Goal: Entertainment & Leisure: Consume media (video, audio)

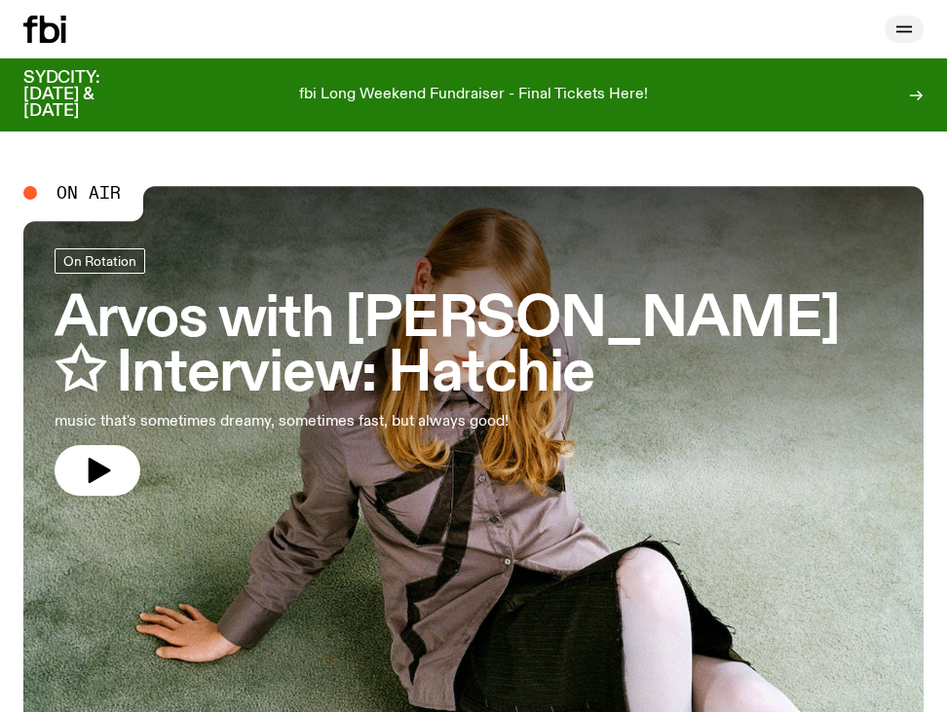
click at [906, 42] on button "button" at bounding box center [904, 29] width 39 height 27
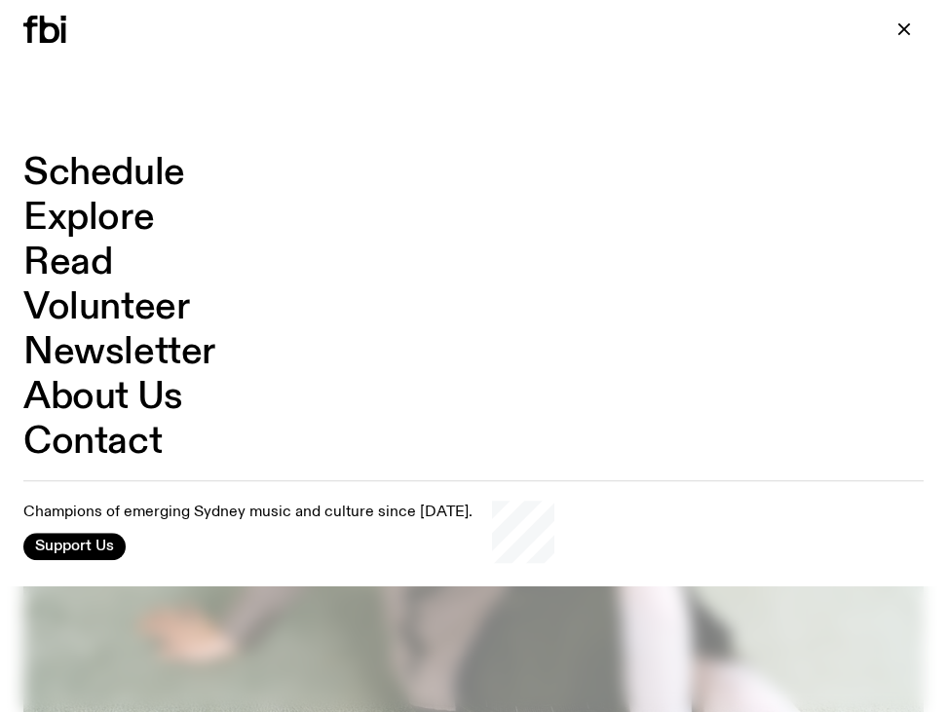
click at [164, 177] on link "Schedule" at bounding box center [104, 173] width 162 height 37
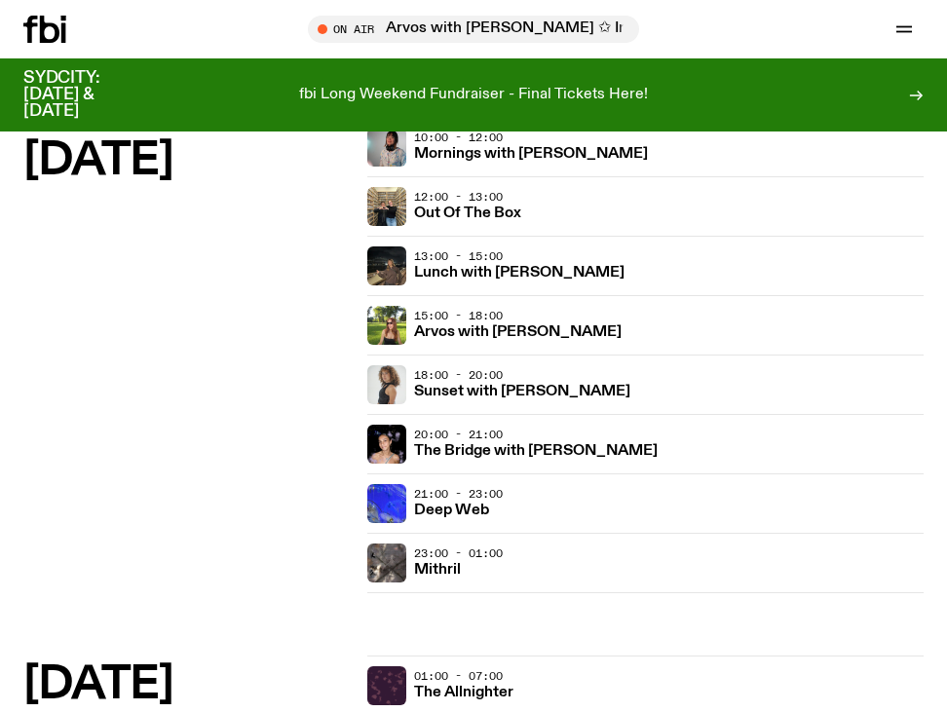
scroll to position [2111, 0]
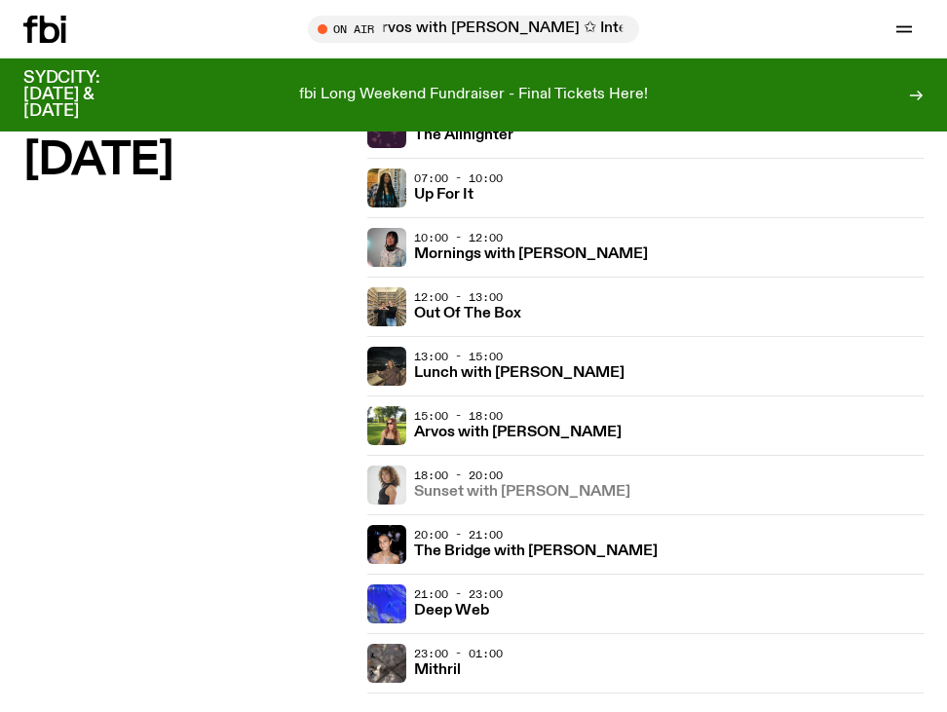
click at [510, 487] on h3 "Sunset with [PERSON_NAME]" at bounding box center [522, 492] width 216 height 15
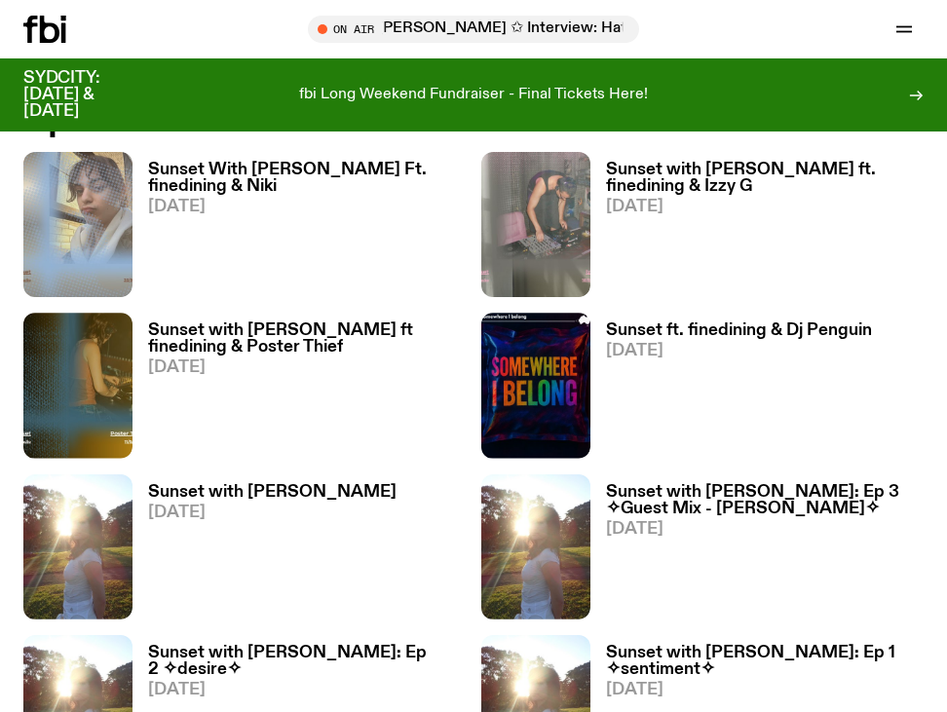
scroll to position [1407, 0]
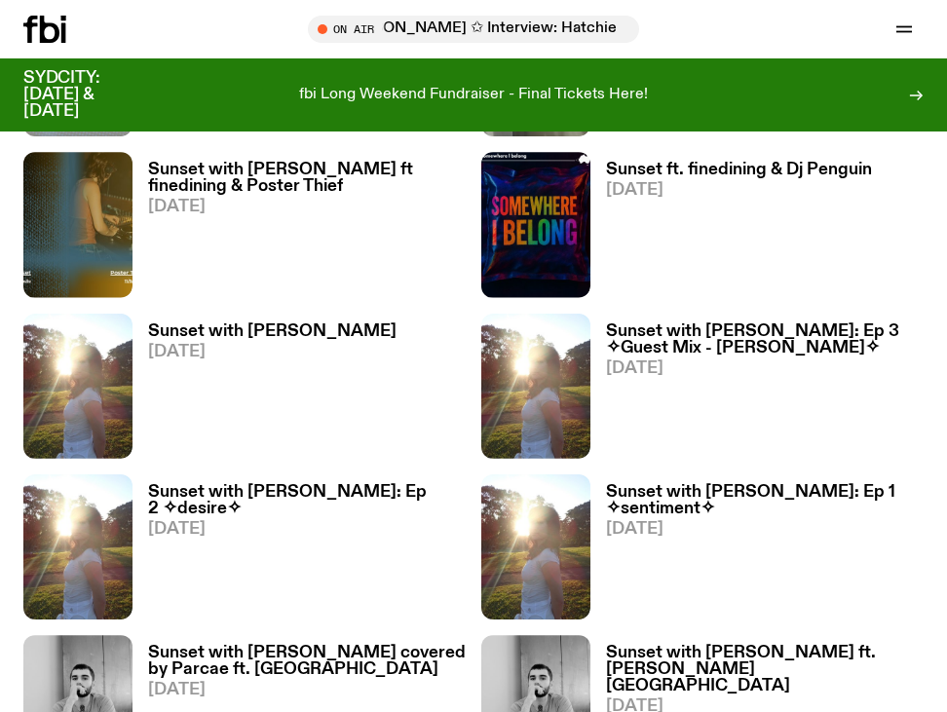
click at [366, 484] on h3 "Sunset with [PERSON_NAME]: Ep 2 ✧desire✧" at bounding box center [307, 500] width 318 height 33
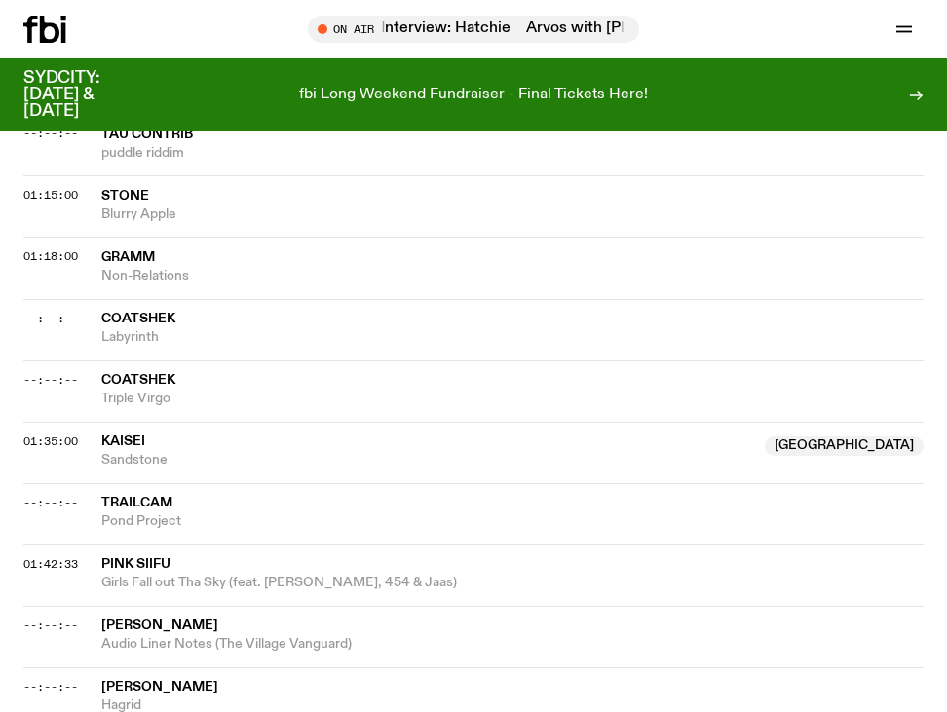
scroll to position [2245, 0]
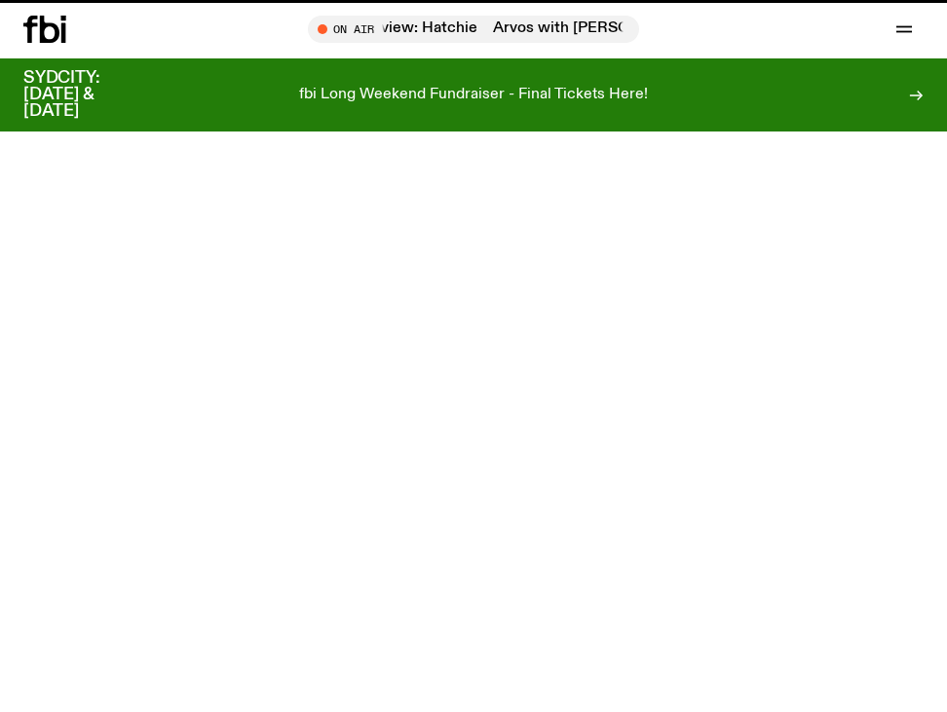
scroll to position [1407, 0]
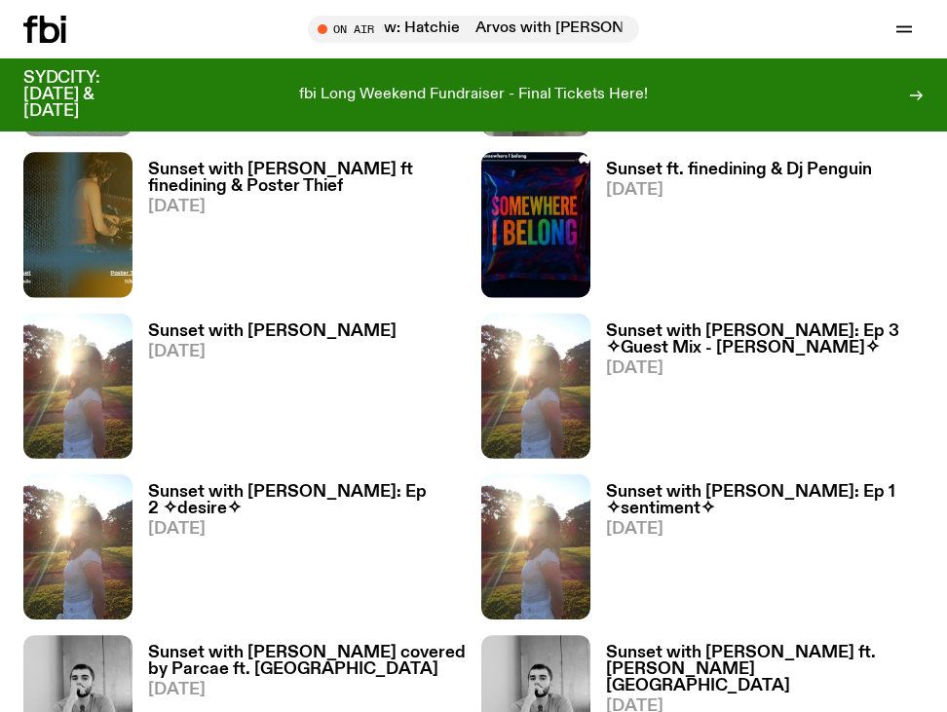
click at [697, 323] on h3 "Sunset with [PERSON_NAME]: Ep 3 ✧Guest Mix - [PERSON_NAME]✧" at bounding box center [765, 339] width 318 height 33
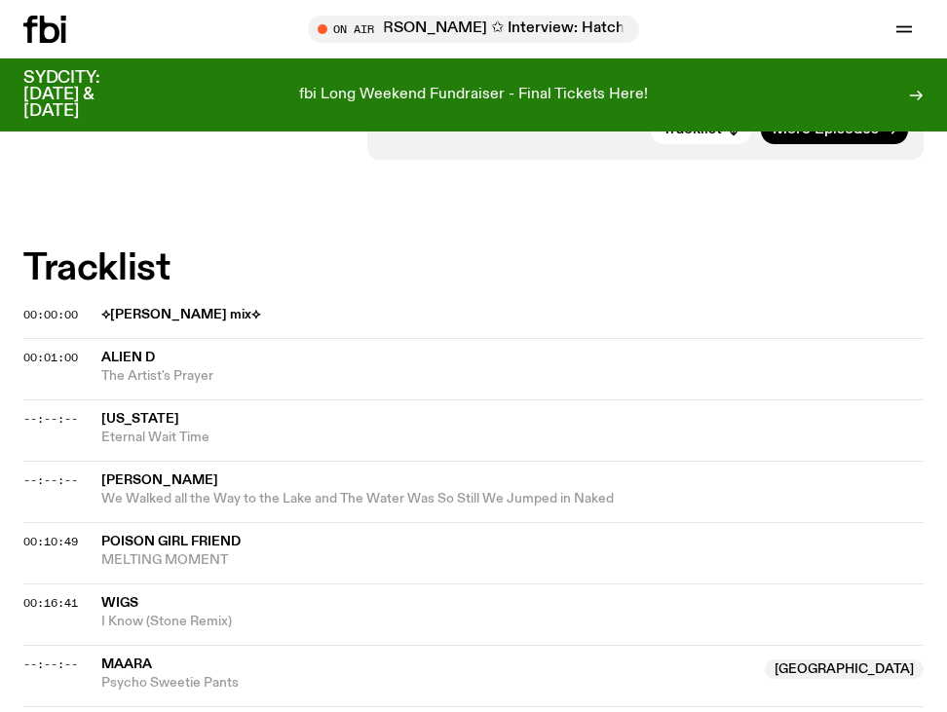
scroll to position [513, 0]
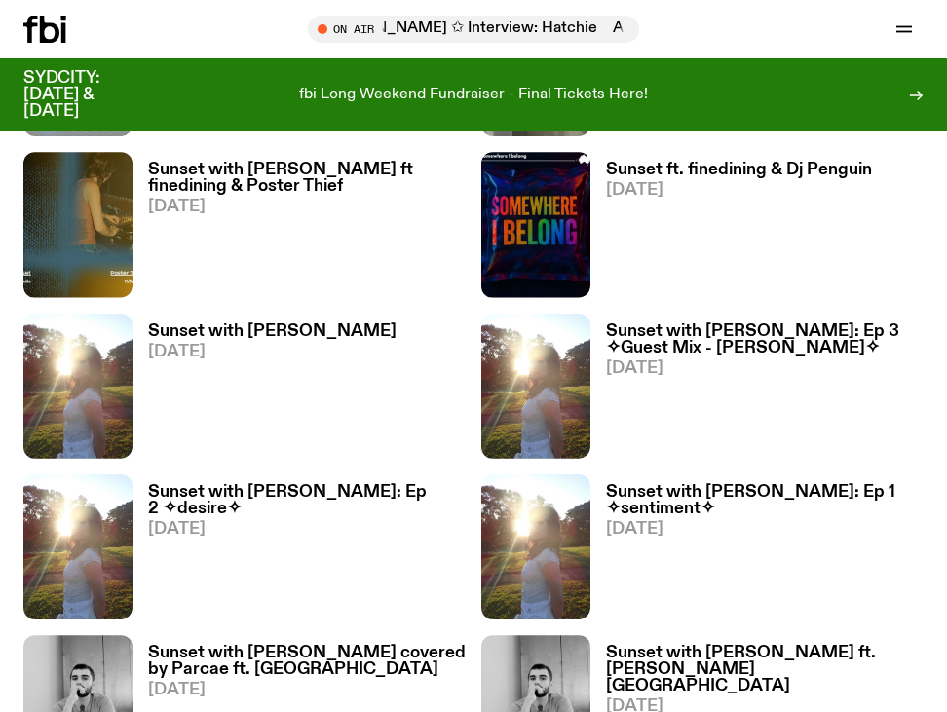
scroll to position [1403, 0]
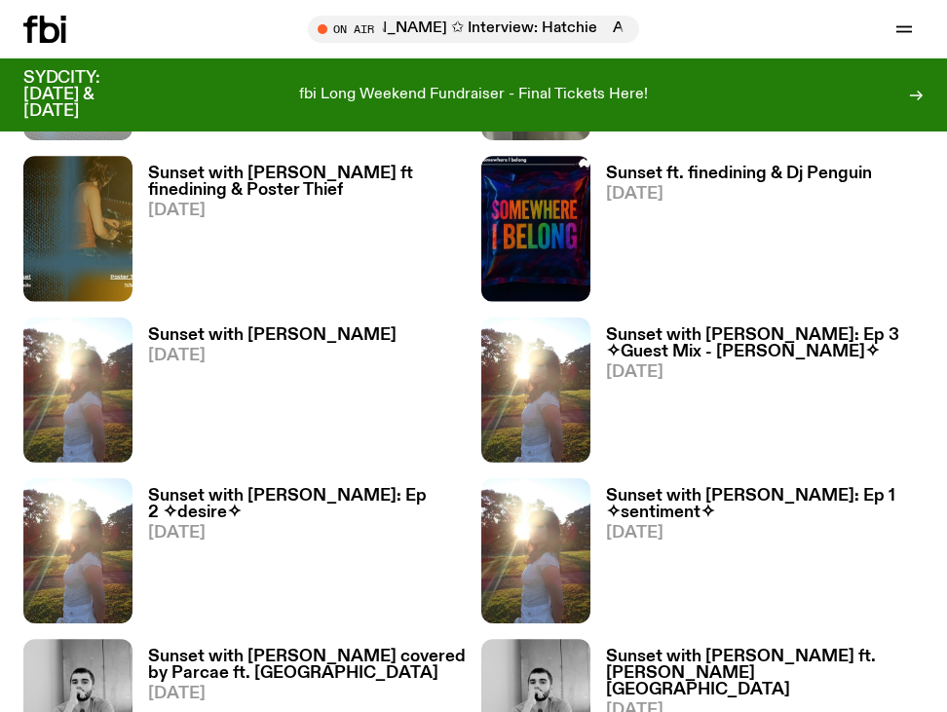
click at [234, 327] on h3 "Sunset with [PERSON_NAME]" at bounding box center [272, 335] width 248 height 17
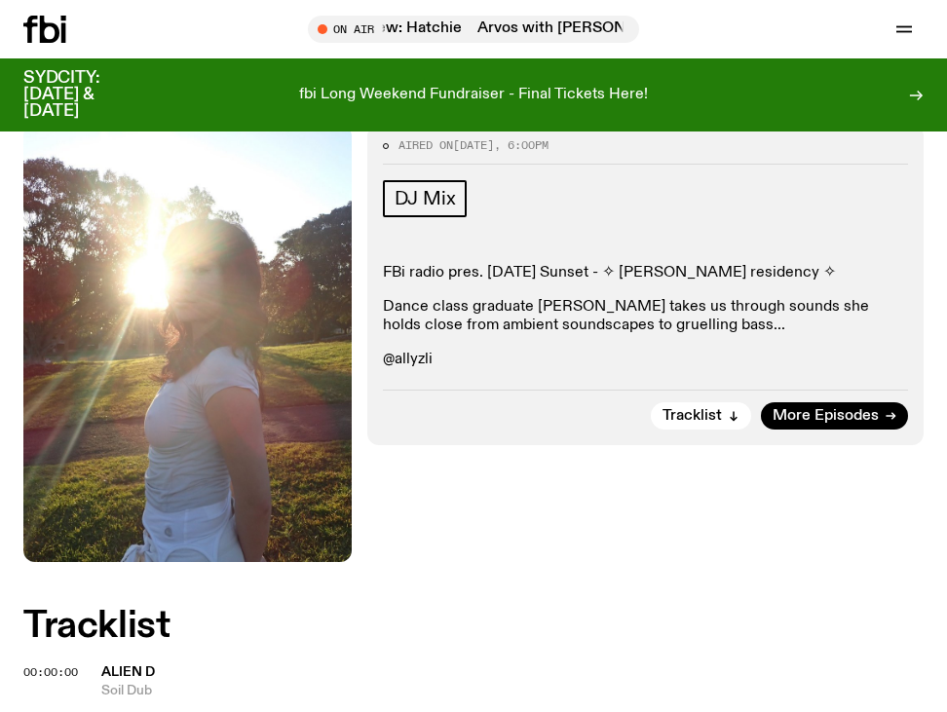
scroll to position [111, 0]
